Goal: Transaction & Acquisition: Purchase product/service

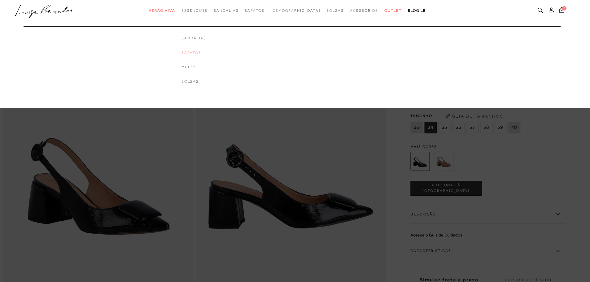
click at [202, 52] on link "Sapatos" at bounding box center [193, 52] width 25 height 5
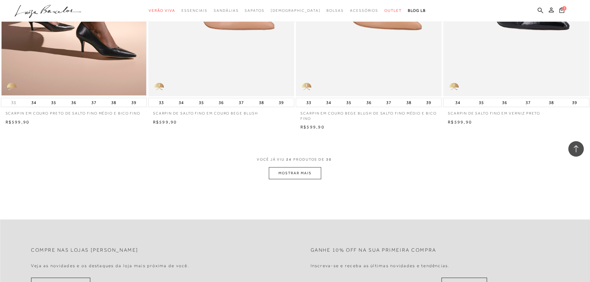
scroll to position [1517, 0]
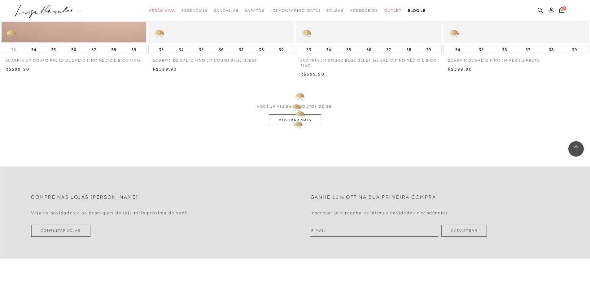
click at [295, 121] on button "MOSTRAR MAIS" at bounding box center [295, 120] width 52 height 12
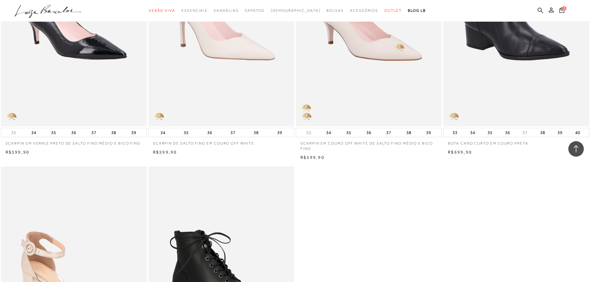
scroll to position [1672, 0]
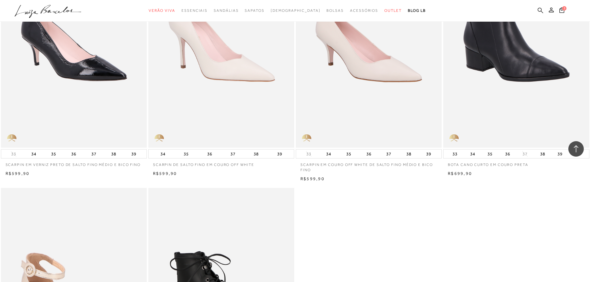
click at [539, 10] on icon at bounding box center [541, 10] width 6 height 6
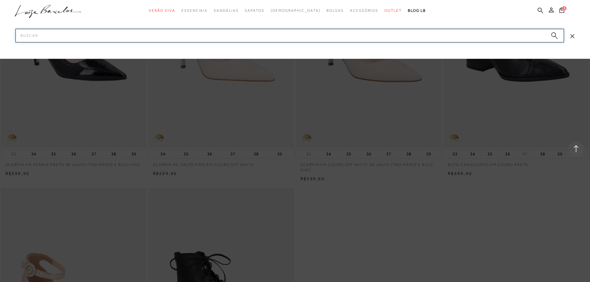
click at [172, 34] on input "Pesquisar" at bounding box center [289, 36] width 548 height 14
type input "slingback"
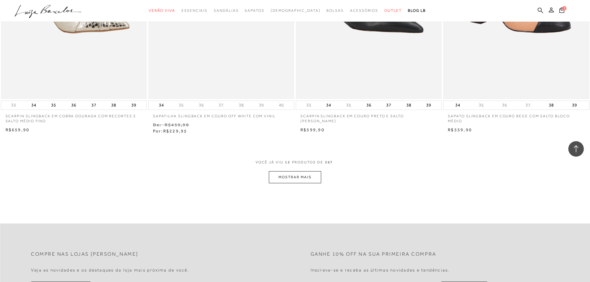
scroll to position [712, 0]
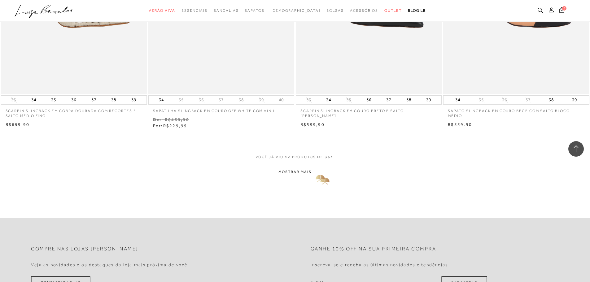
click at [312, 169] on button "MOSTRAR MAIS" at bounding box center [295, 172] width 52 height 12
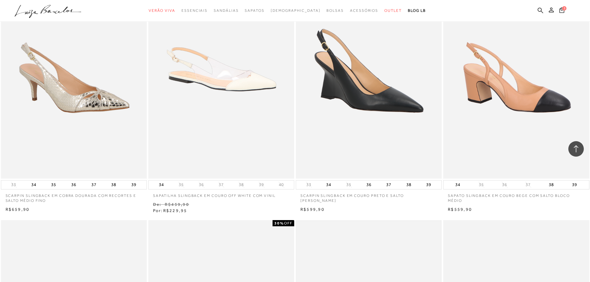
scroll to position [619, 0]
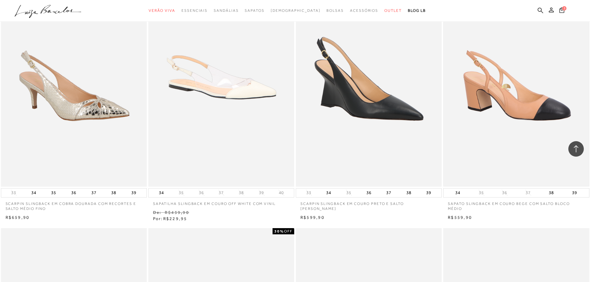
click at [503, 84] on img at bounding box center [516, 77] width 145 height 217
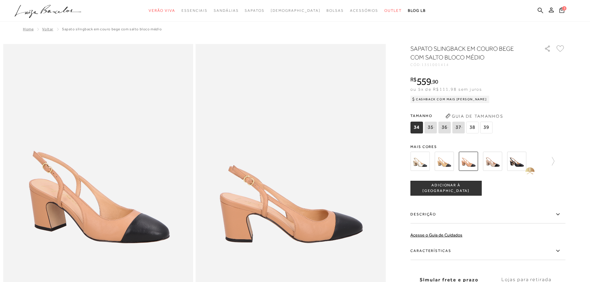
click at [520, 161] on img at bounding box center [516, 161] width 19 height 19
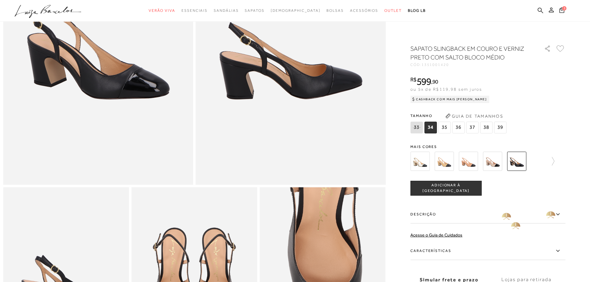
scroll to position [155, 0]
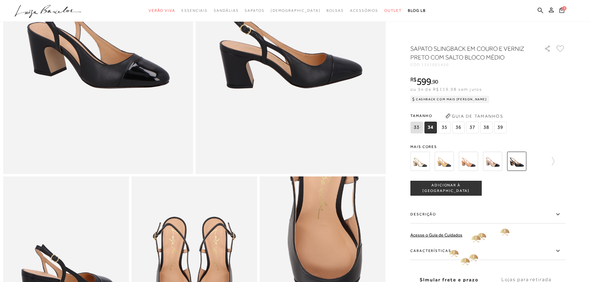
click at [449, 250] on label "Características" at bounding box center [487, 251] width 155 height 18
click at [0, 0] on input "Características" at bounding box center [0, 0] width 0 height 0
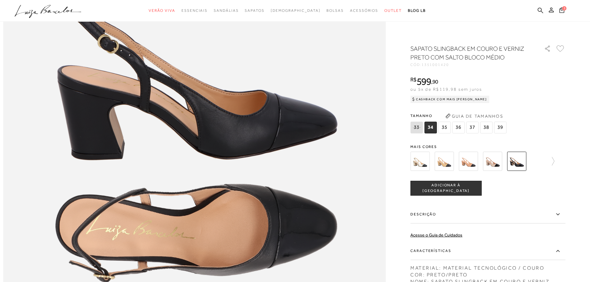
scroll to position [638, 0]
